Goal: Task Accomplishment & Management: Complete application form

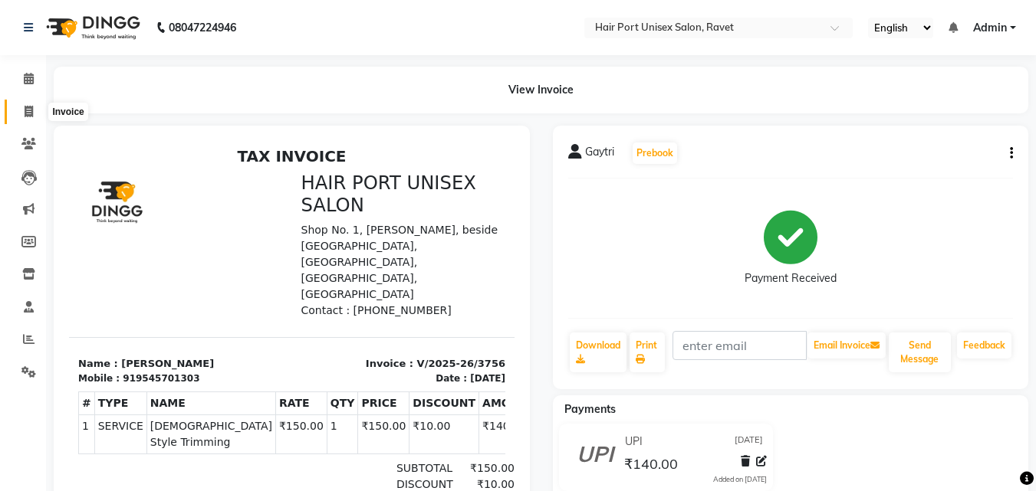
click at [23, 111] on span at bounding box center [28, 113] width 27 height 18
select select "service"
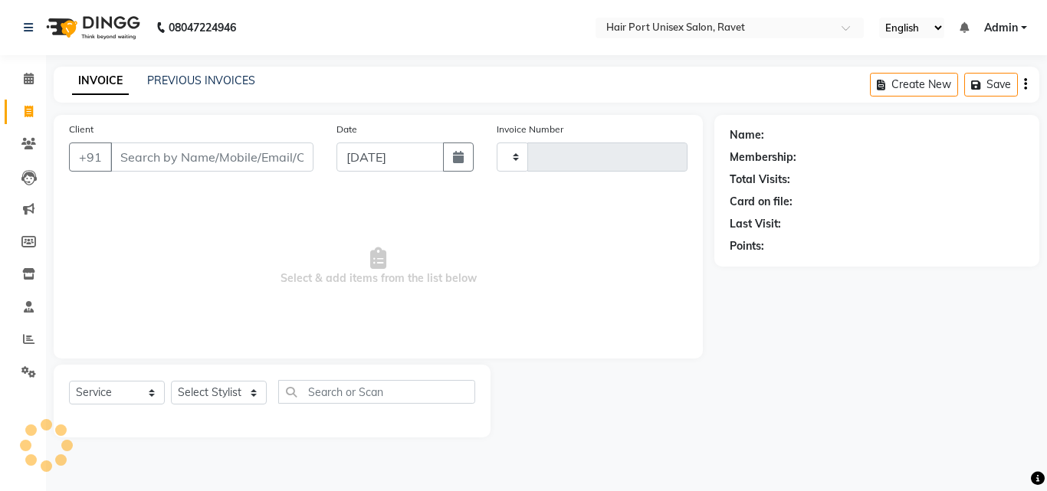
type input "3757"
select select "7015"
click at [127, 150] on input "Client" at bounding box center [211, 157] width 203 height 29
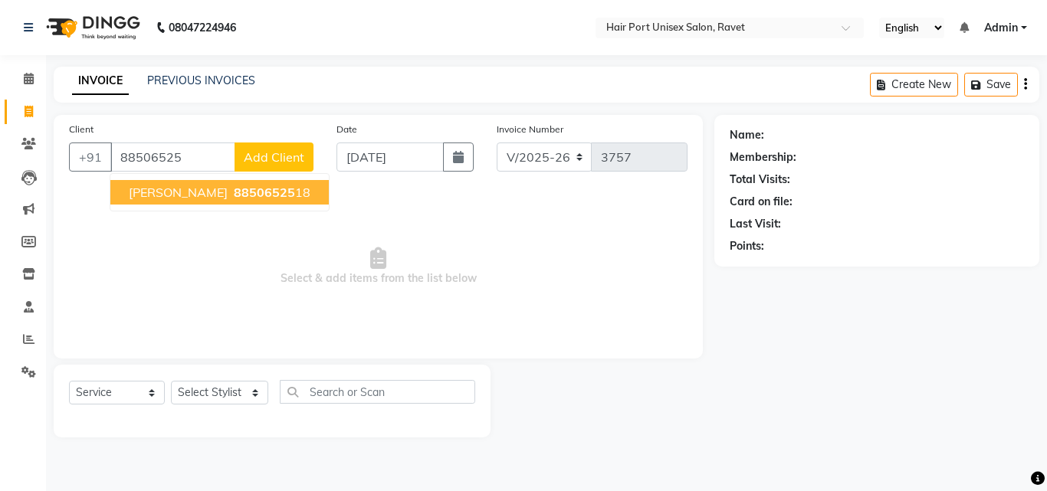
click at [163, 192] on span "[PERSON_NAME]" at bounding box center [178, 192] width 99 height 15
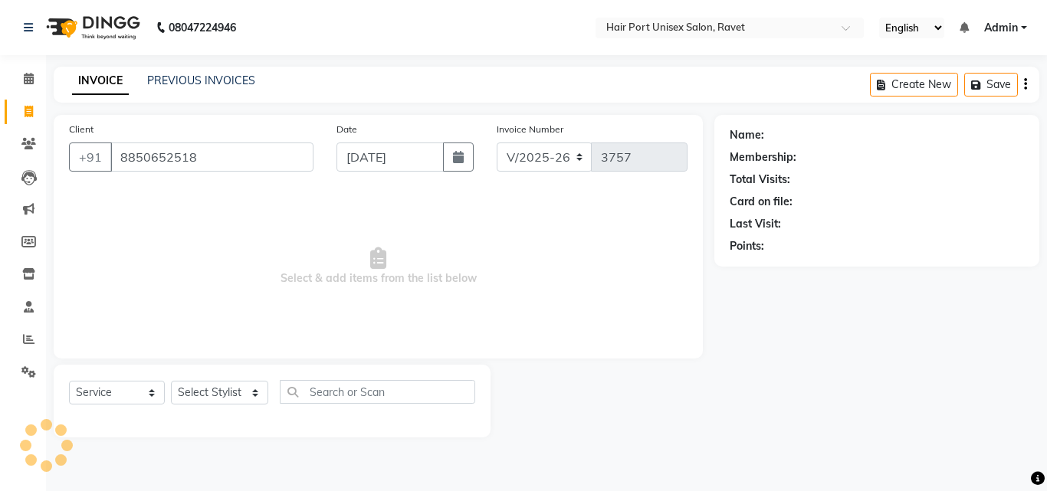
type input "8850652518"
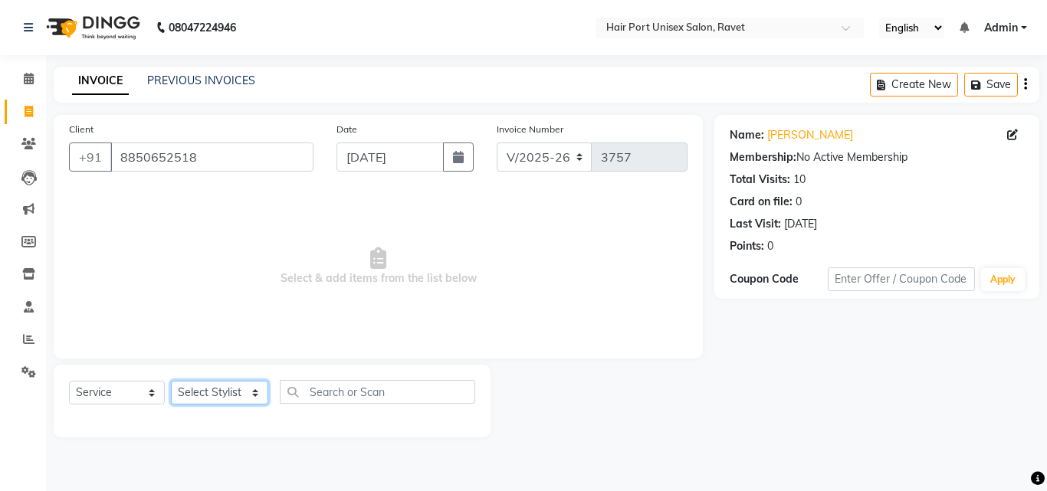
click at [196, 390] on select "Select Stylist [PERSON_NAME] [PERSON_NAME] [PERSON_NAME] [PERSON_NAME] [PERSON_…" at bounding box center [219, 393] width 97 height 24
select select "60513"
click at [171, 381] on select "Select Stylist [PERSON_NAME] [PERSON_NAME] [PERSON_NAME] [PERSON_NAME] [PERSON_…" at bounding box center [219, 393] width 97 height 24
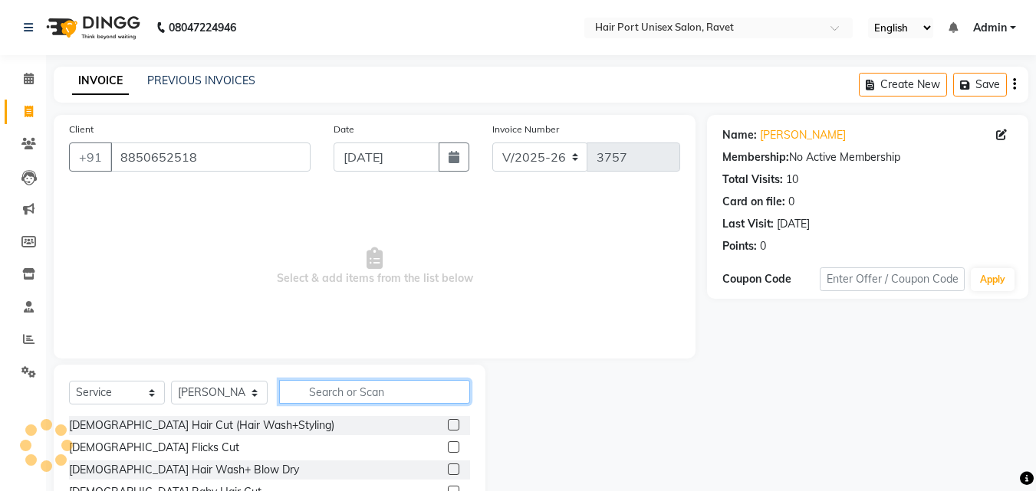
click at [316, 393] on input "text" at bounding box center [374, 392] width 191 height 24
type input "cle"
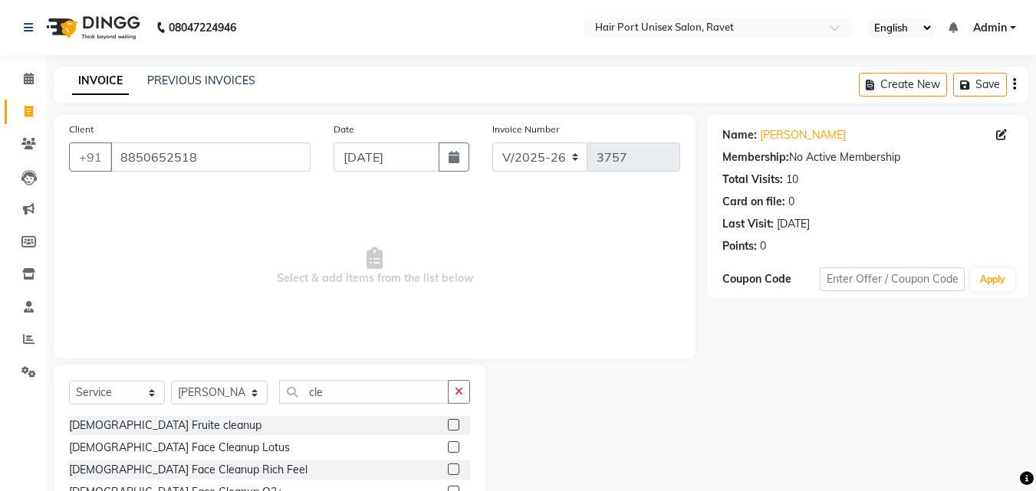
click at [373, 429] on div "[DEMOGRAPHIC_DATA] Fruite cleanup" at bounding box center [269, 425] width 401 height 19
click at [448, 422] on label at bounding box center [454, 425] width 12 height 12
click at [448, 422] on input "checkbox" at bounding box center [453, 426] width 10 height 10
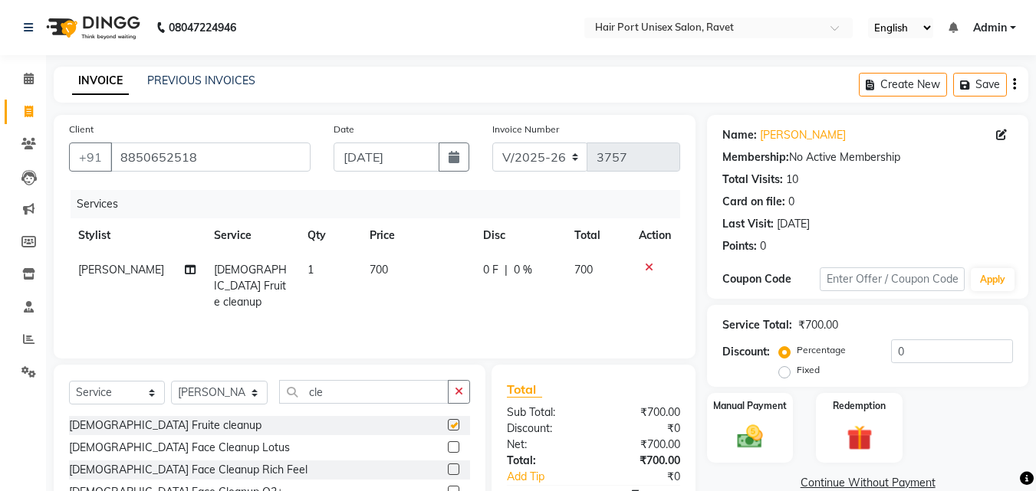
checkbox input "false"
click at [646, 267] on icon at bounding box center [649, 267] width 8 height 11
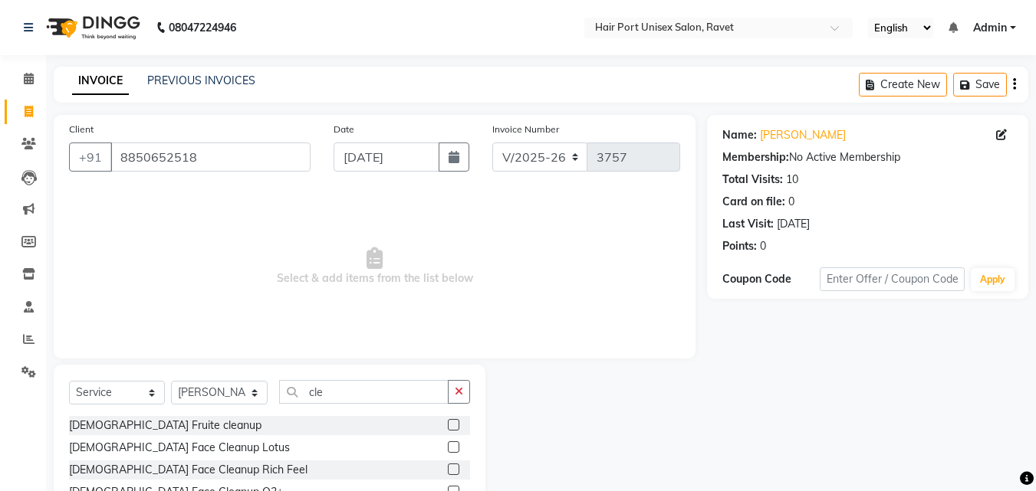
click at [360, 421] on div "[DEMOGRAPHIC_DATA] Fruite cleanup" at bounding box center [269, 425] width 401 height 19
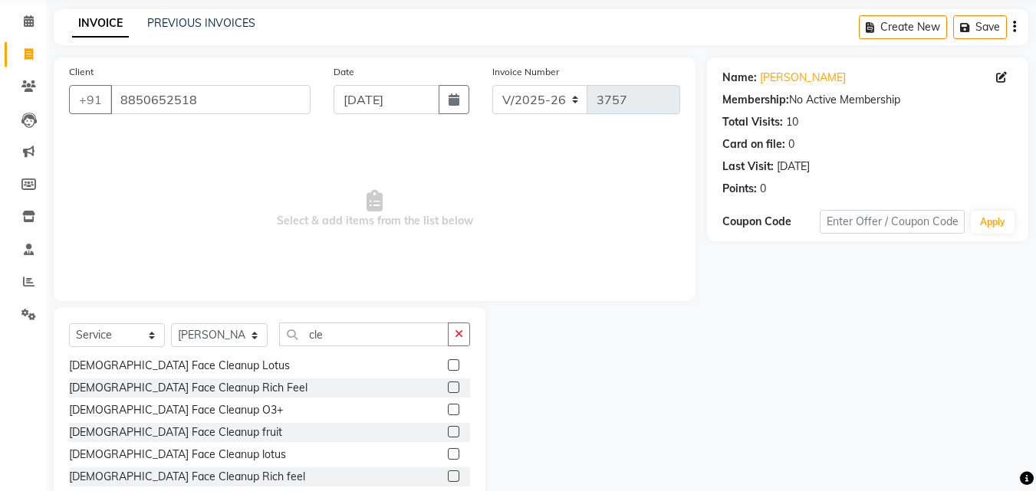
scroll to position [92, 0]
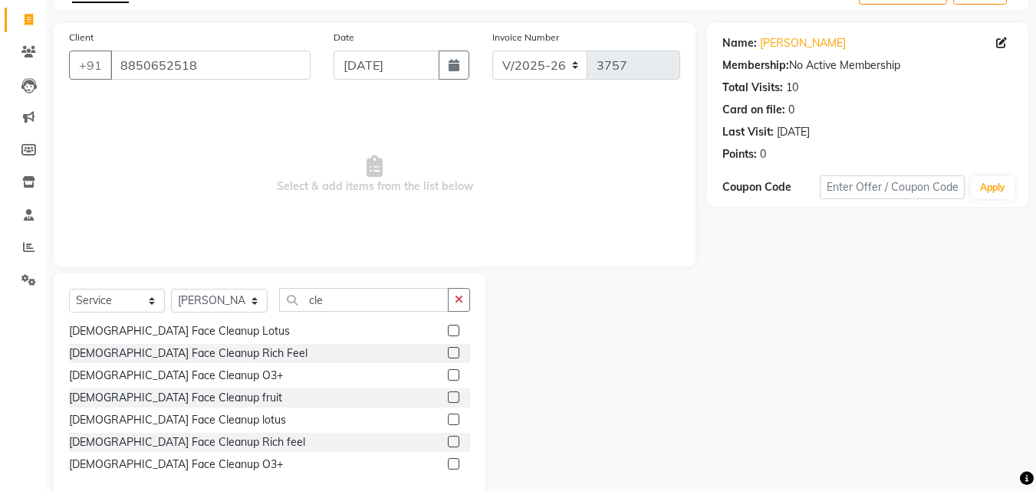
click at [448, 465] on label at bounding box center [454, 465] width 12 height 12
click at [448, 465] on input "checkbox" at bounding box center [453, 465] width 10 height 10
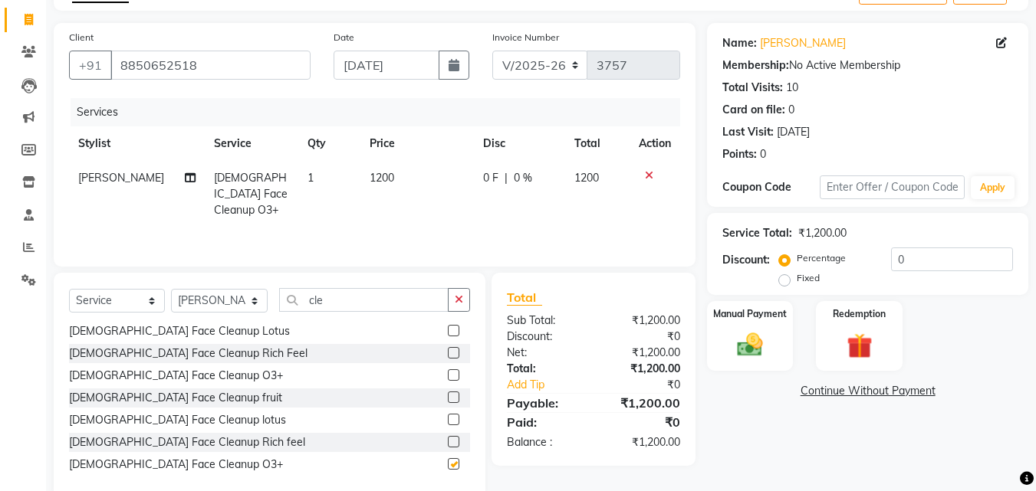
checkbox input "false"
click at [219, 303] on select "Select Stylist [PERSON_NAME] [PERSON_NAME] [PERSON_NAME] [PERSON_NAME] [PERSON_…" at bounding box center [219, 301] width 97 height 24
select select "58688"
click at [171, 289] on select "Select Stylist [PERSON_NAME] [PERSON_NAME] [PERSON_NAME] [PERSON_NAME] [PERSON_…" at bounding box center [219, 301] width 97 height 24
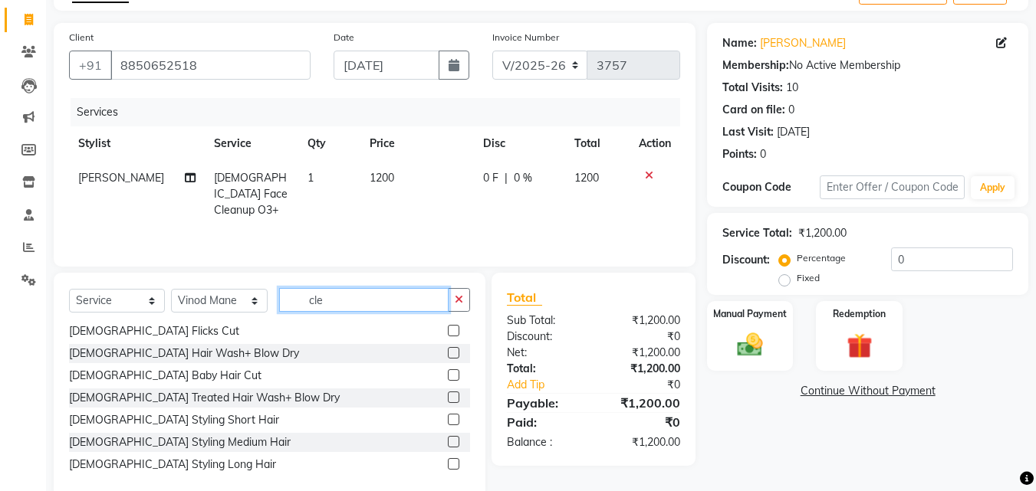
click at [343, 297] on input "cle" at bounding box center [363, 300] width 169 height 24
type input "c"
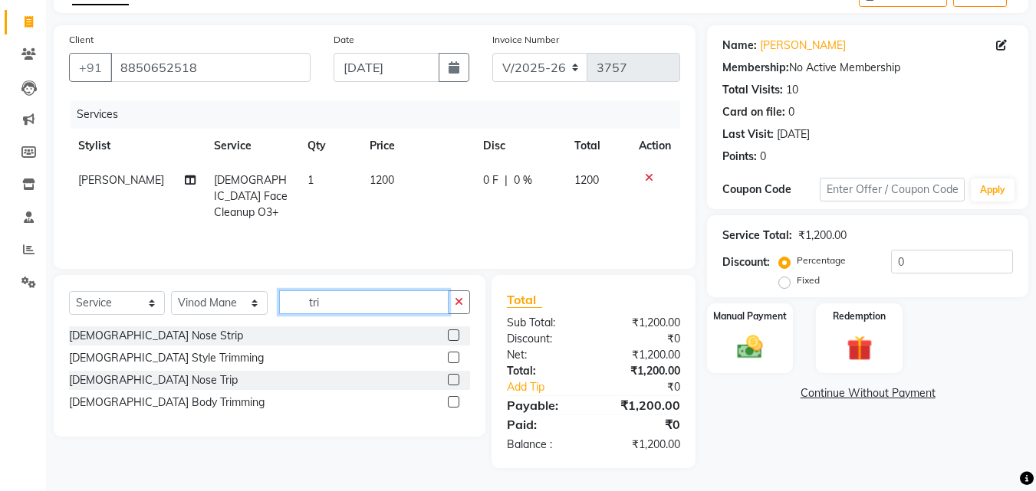
scroll to position [90, 0]
type input "tri"
click at [454, 356] on label at bounding box center [454, 358] width 12 height 12
click at [454, 356] on input "checkbox" at bounding box center [453, 358] width 10 height 10
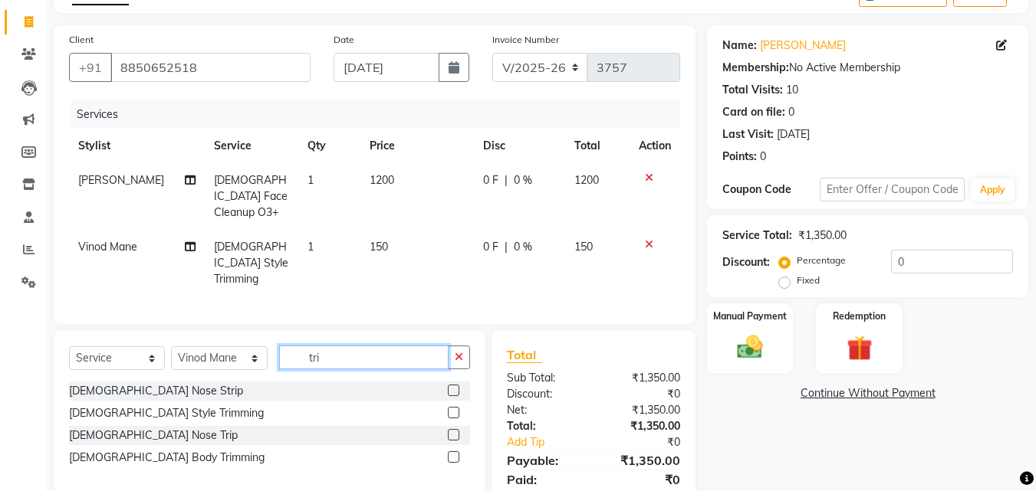
click at [334, 346] on input "tri" at bounding box center [363, 358] width 169 height 24
click at [455, 407] on label at bounding box center [454, 413] width 12 height 12
click at [455, 409] on input "checkbox" at bounding box center [453, 414] width 10 height 10
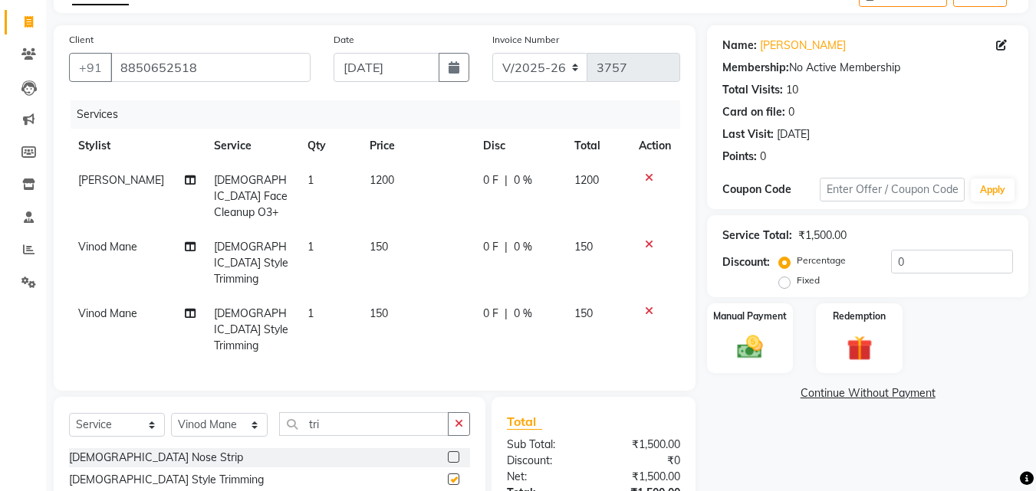
checkbox input "false"
click at [357, 413] on input "tri" at bounding box center [363, 425] width 169 height 24
type input "t"
type input "hair cut"
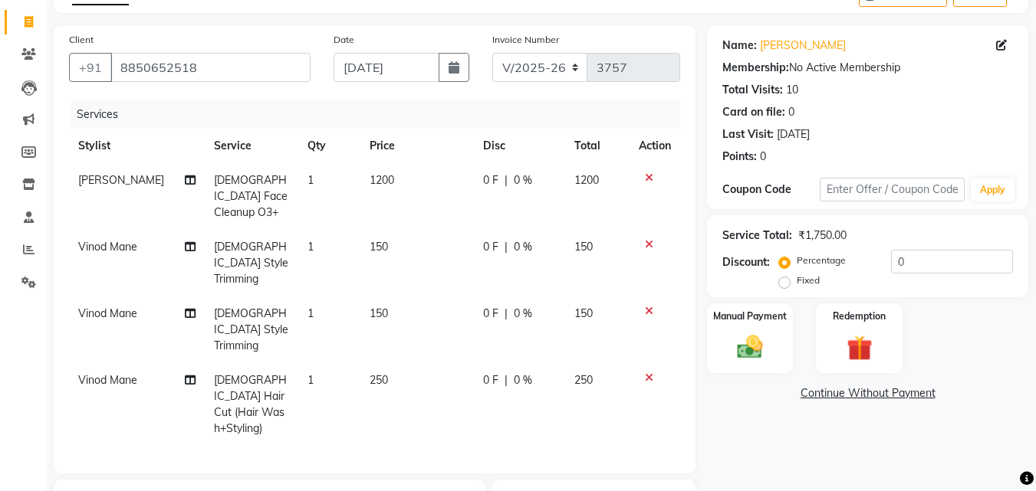
checkbox input "false"
click at [693, 406] on div "Client [PHONE_NUMBER] Date [DATE] Invoice Number V/2025 V/[PHONE_NUMBER] Servic…" at bounding box center [375, 249] width 642 height 449
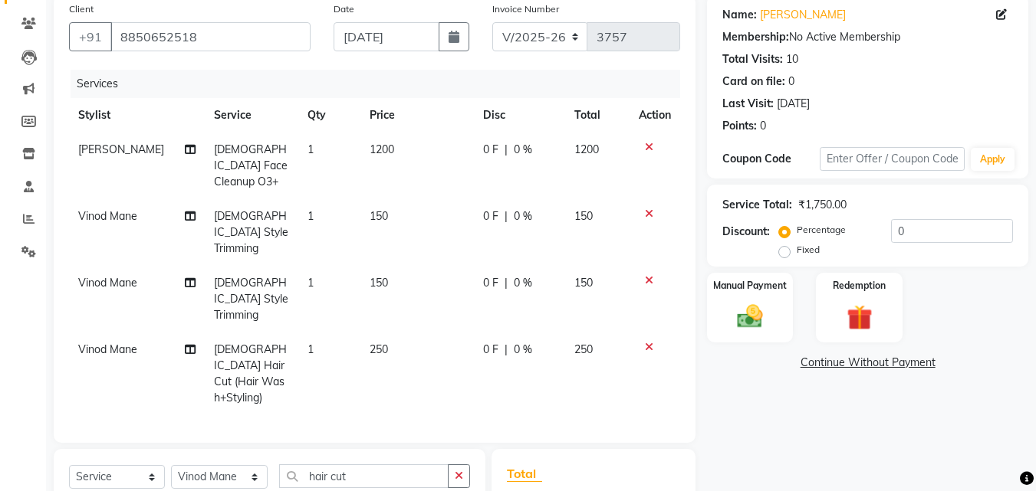
scroll to position [242, 0]
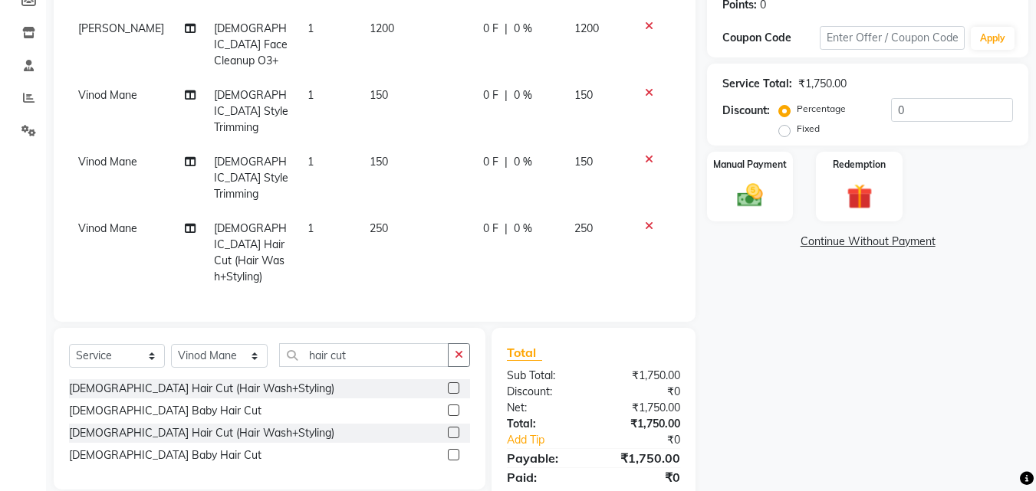
click at [646, 154] on icon at bounding box center [649, 159] width 8 height 11
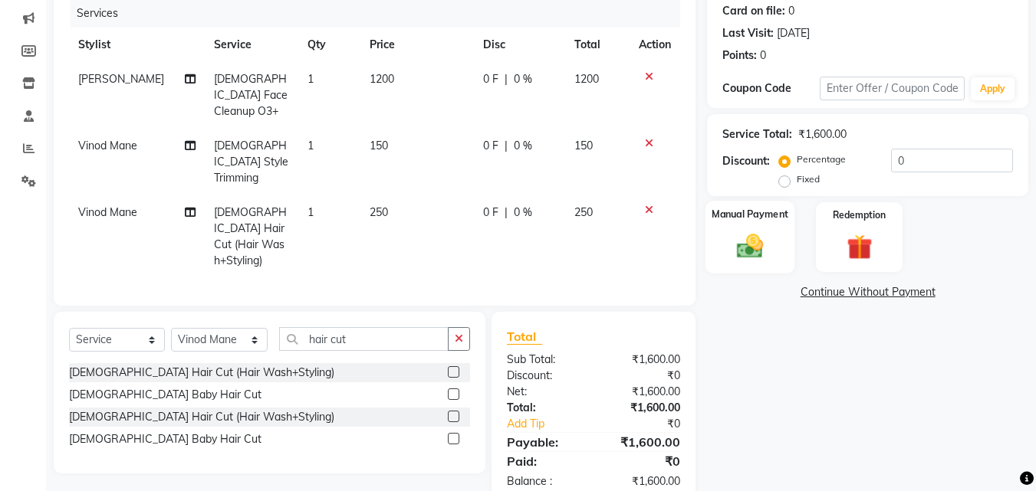
click at [750, 246] on img at bounding box center [749, 246] width 43 height 31
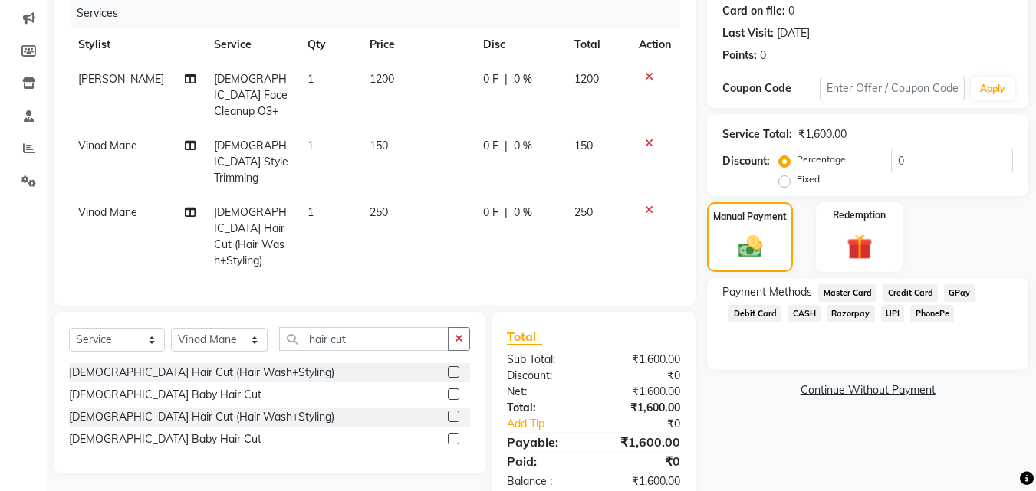
click at [887, 315] on span "UPI" at bounding box center [893, 314] width 24 height 18
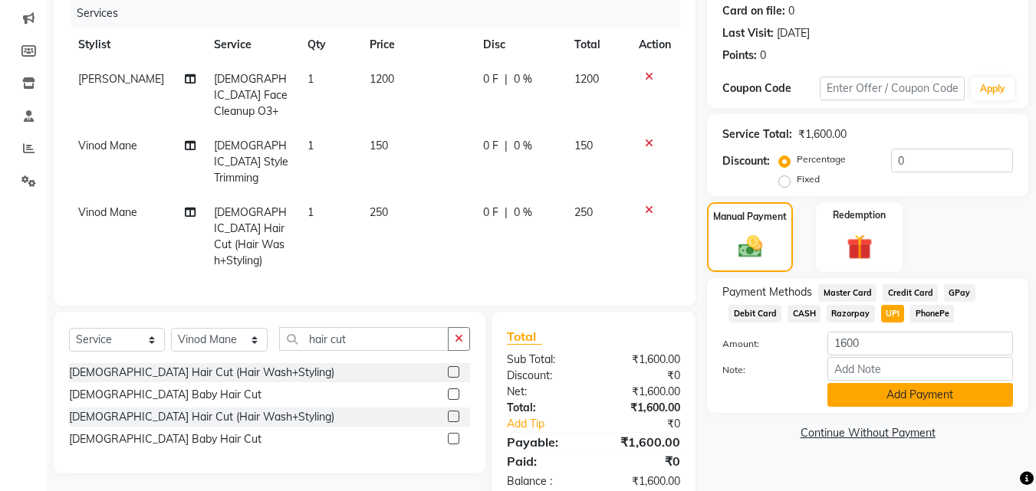
click at [900, 391] on button "Add Payment" at bounding box center [920, 395] width 186 height 24
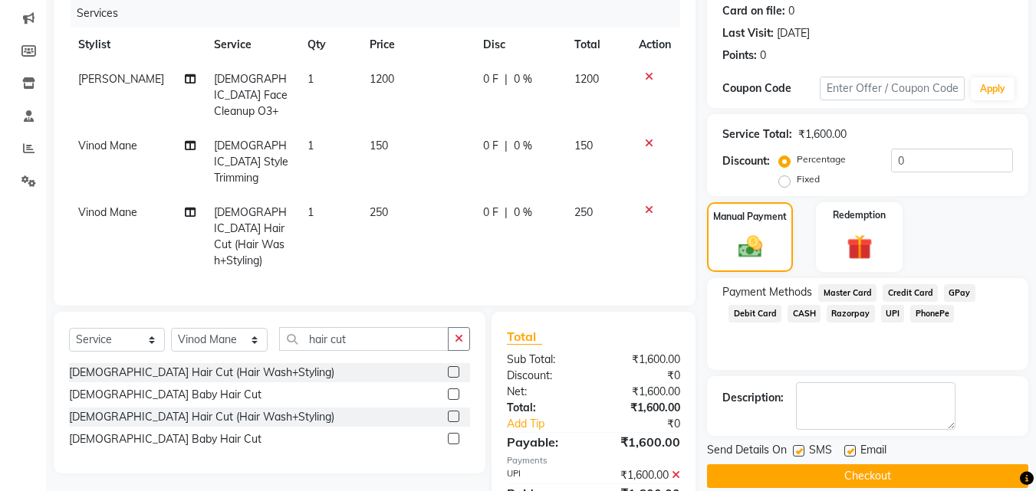
click at [907, 472] on button "Checkout" at bounding box center [867, 477] width 321 height 24
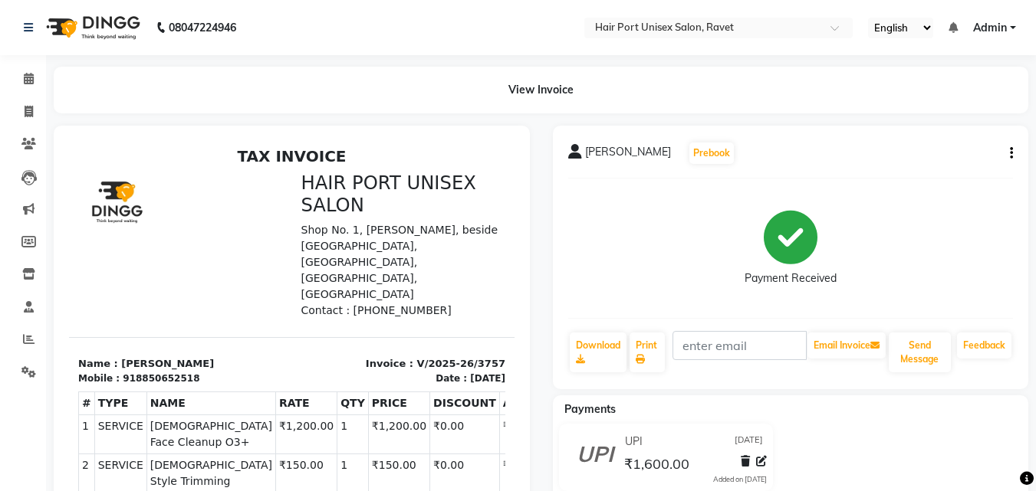
scroll to position [228, 0]
